Goal: Use online tool/utility: Utilize a website feature to perform a specific function

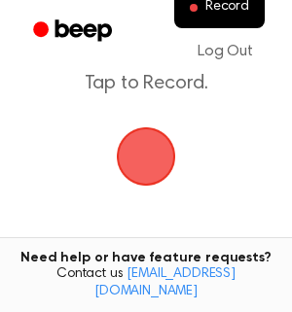
scroll to position [89, 0]
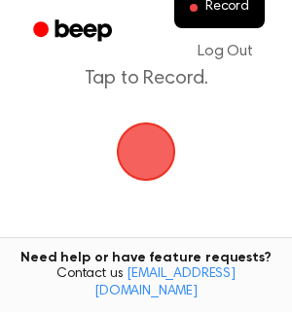
click at [156, 146] on span "button" at bounding box center [146, 152] width 59 height 59
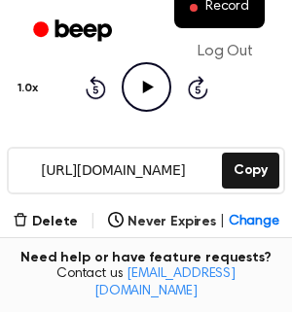
scroll to position [241, 0]
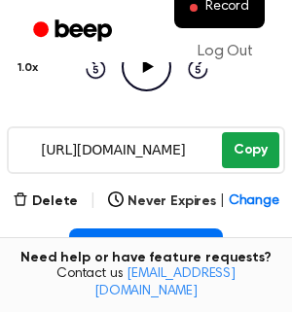
click at [248, 145] on button "Copy" at bounding box center [250, 150] width 57 height 36
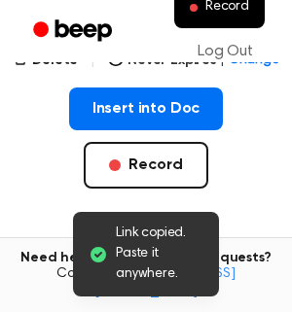
scroll to position [390, 0]
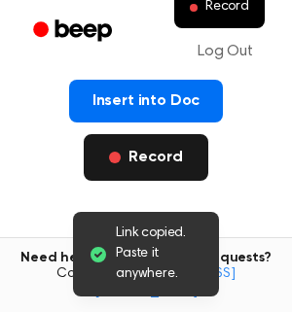
click at [181, 161] on button "Record" at bounding box center [146, 157] width 124 height 47
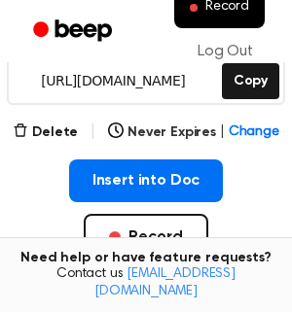
scroll to position [311, 0]
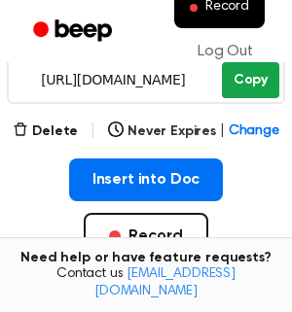
click at [252, 79] on button "Copy" at bounding box center [250, 80] width 57 height 36
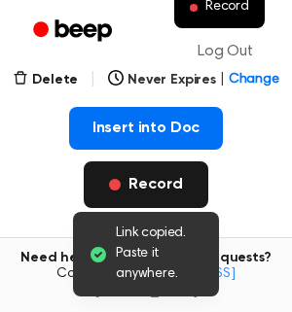
click at [161, 180] on button "Record" at bounding box center [146, 184] width 124 height 47
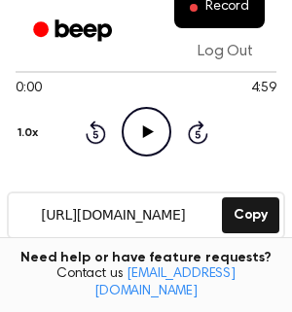
scroll to position [187, 0]
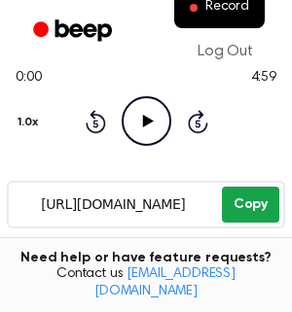
click at [244, 197] on button "Copy" at bounding box center [250, 205] width 57 height 36
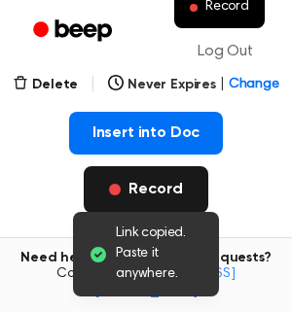
click at [174, 187] on button "Record" at bounding box center [146, 189] width 124 height 47
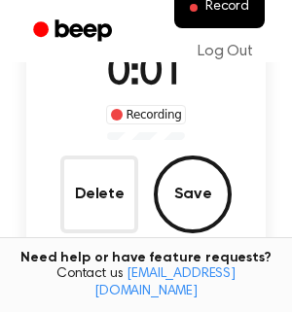
scroll to position [180, 0]
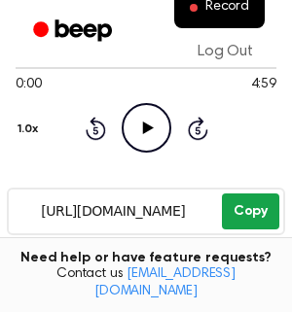
click at [257, 210] on button "Copy" at bounding box center [250, 212] width 57 height 36
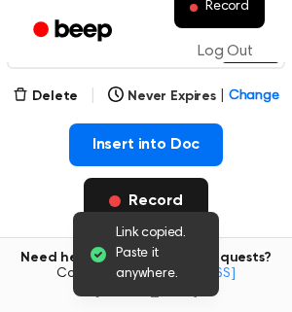
click at [181, 188] on button "Record" at bounding box center [146, 201] width 124 height 47
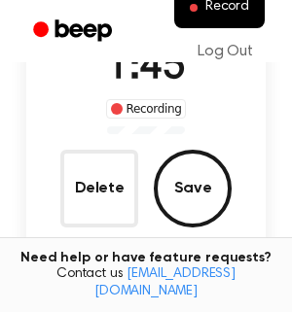
scroll to position [172, 0]
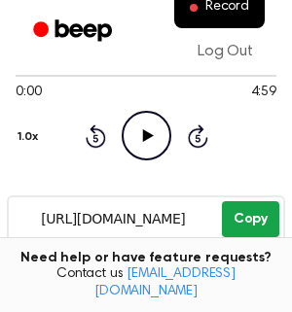
click at [237, 224] on button "Copy" at bounding box center [250, 219] width 57 height 36
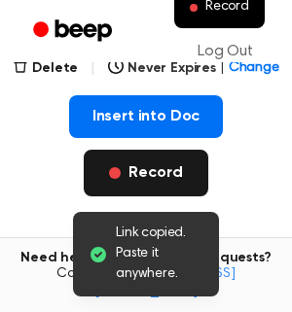
click at [160, 155] on button "Record" at bounding box center [146, 173] width 124 height 47
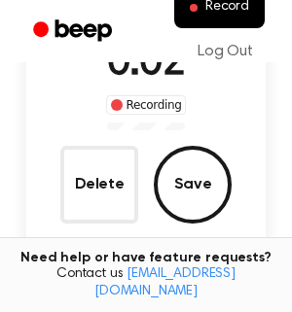
scroll to position [171, 0]
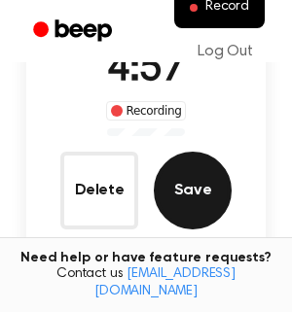
click at [218, 178] on button "Save" at bounding box center [193, 191] width 78 height 78
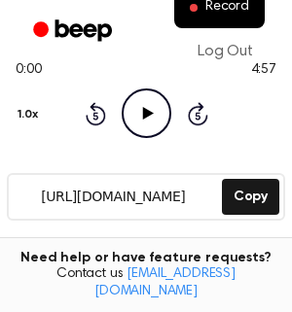
scroll to position [231, 0]
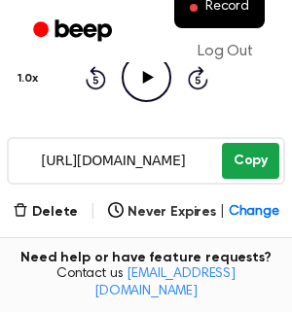
click at [274, 161] on button "Copy" at bounding box center [250, 161] width 57 height 36
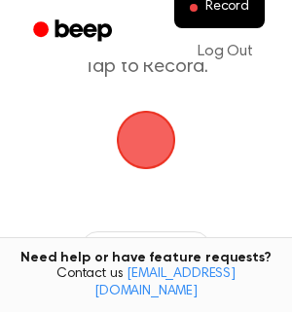
scroll to position [114, 0]
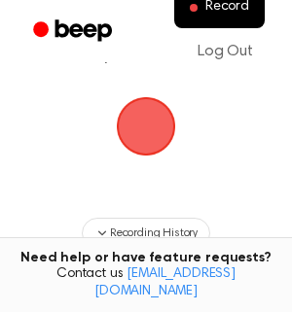
click at [139, 136] on span "button" at bounding box center [145, 126] width 75 height 75
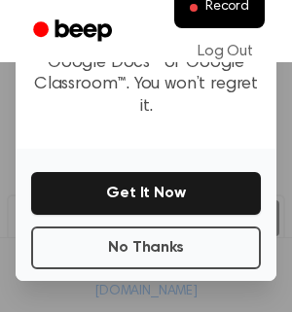
scroll to position [358, 0]
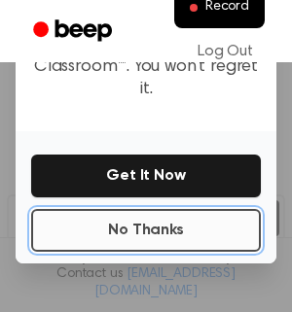
click at [187, 209] on button "No Thanks" at bounding box center [146, 230] width 230 height 43
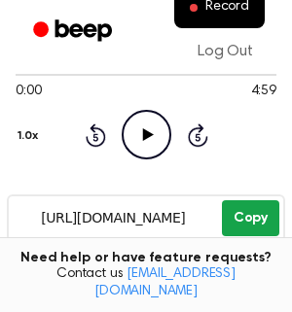
click at [233, 226] on button "Copy" at bounding box center [250, 218] width 57 height 36
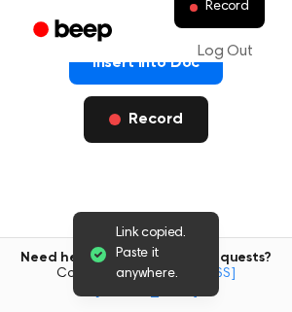
click at [172, 114] on button "Record" at bounding box center [146, 119] width 124 height 47
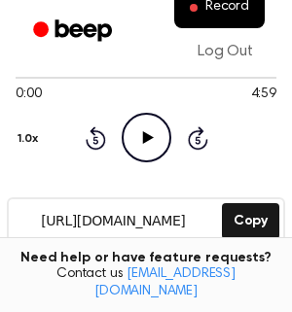
scroll to position [187, 0]
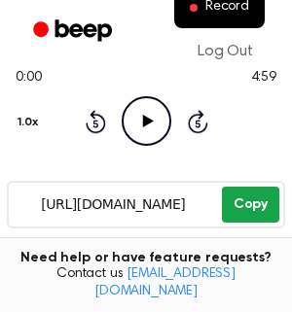
click at [243, 196] on button "Copy" at bounding box center [250, 205] width 57 height 36
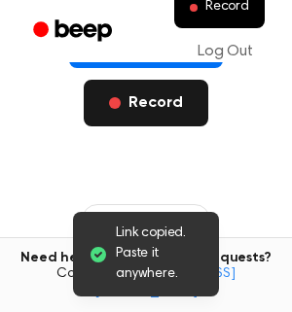
click at [173, 92] on button "Record" at bounding box center [146, 103] width 124 height 47
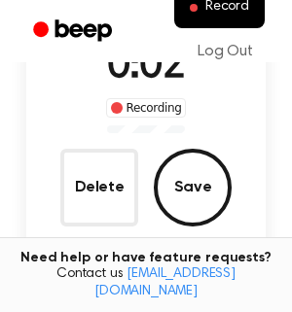
scroll to position [178, 0]
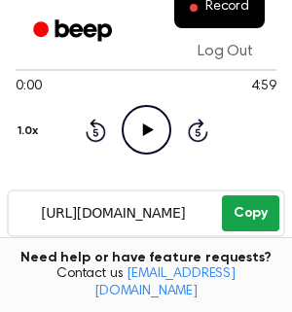
click at [265, 206] on button "Copy" at bounding box center [250, 214] width 57 height 36
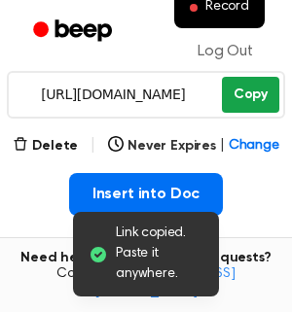
scroll to position [361, 0]
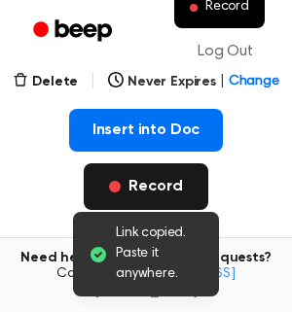
click at [187, 188] on button "Record" at bounding box center [146, 186] width 124 height 47
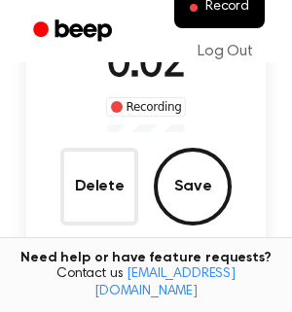
scroll to position [177, 0]
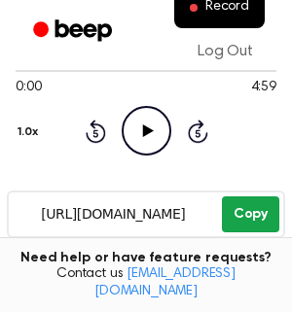
click at [264, 206] on button "Copy" at bounding box center [250, 215] width 57 height 36
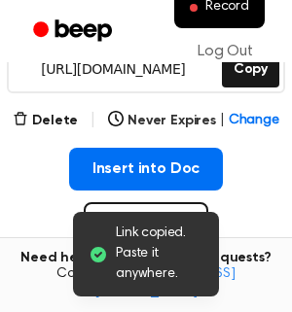
scroll to position [336, 0]
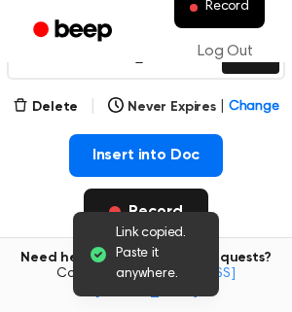
click at [172, 199] on button "Record" at bounding box center [146, 212] width 124 height 47
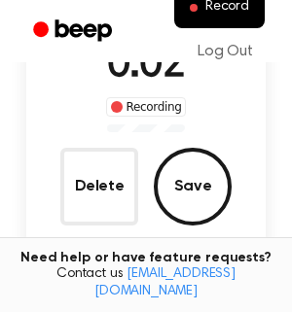
scroll to position [180, 0]
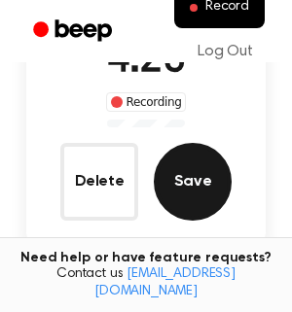
click at [200, 182] on button "Save" at bounding box center [193, 182] width 78 height 78
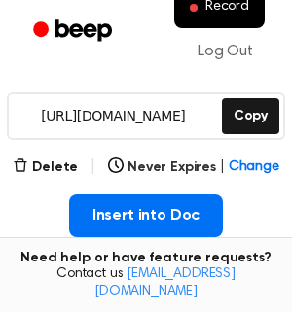
scroll to position [289, 0]
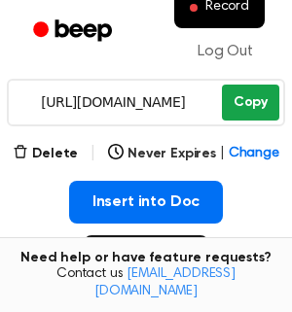
click at [254, 107] on button "Copy" at bounding box center [250, 103] width 57 height 36
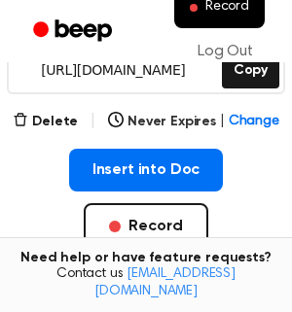
scroll to position [319, 0]
